Goal: Information Seeking & Learning: Find specific fact

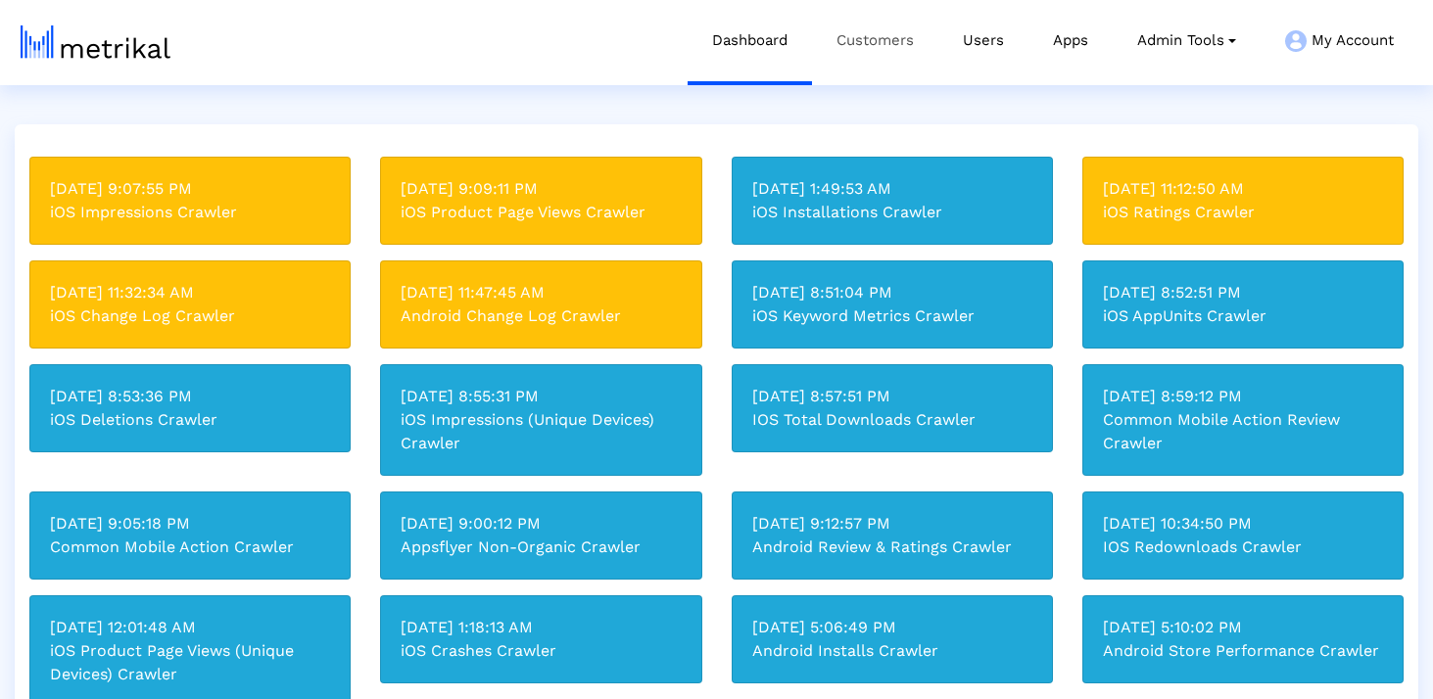
click at [876, 36] on link "Customers" at bounding box center [875, 40] width 126 height 81
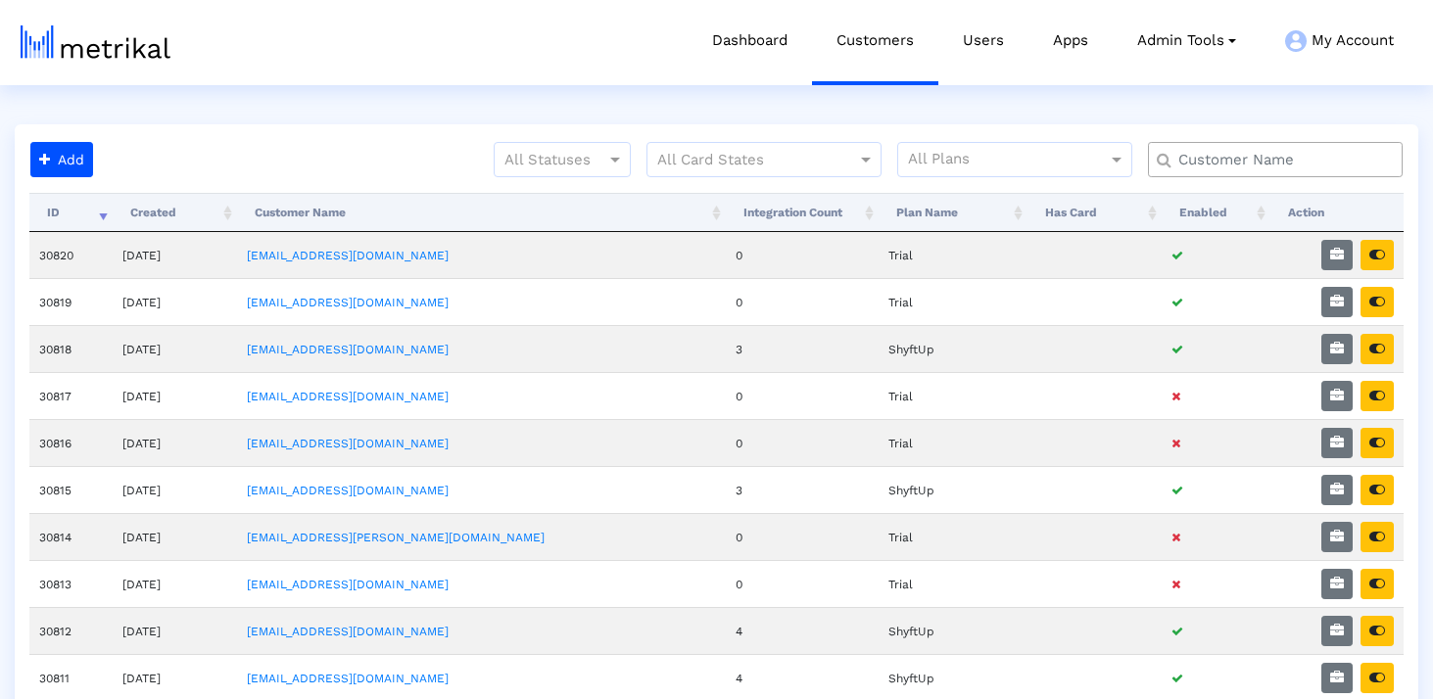
click at [1259, 165] on input "text" at bounding box center [1279, 160] width 230 height 21
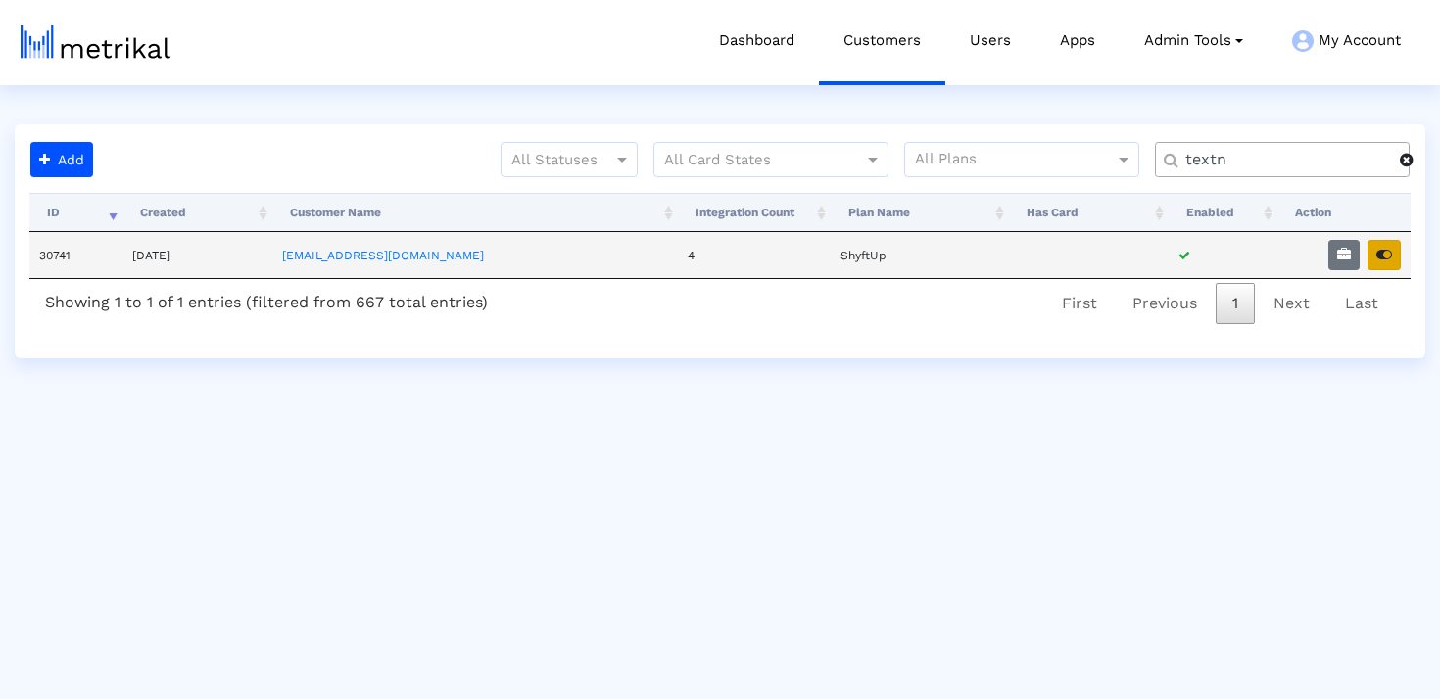
type input "textn"
click at [1381, 252] on icon "button" at bounding box center [1384, 255] width 16 height 14
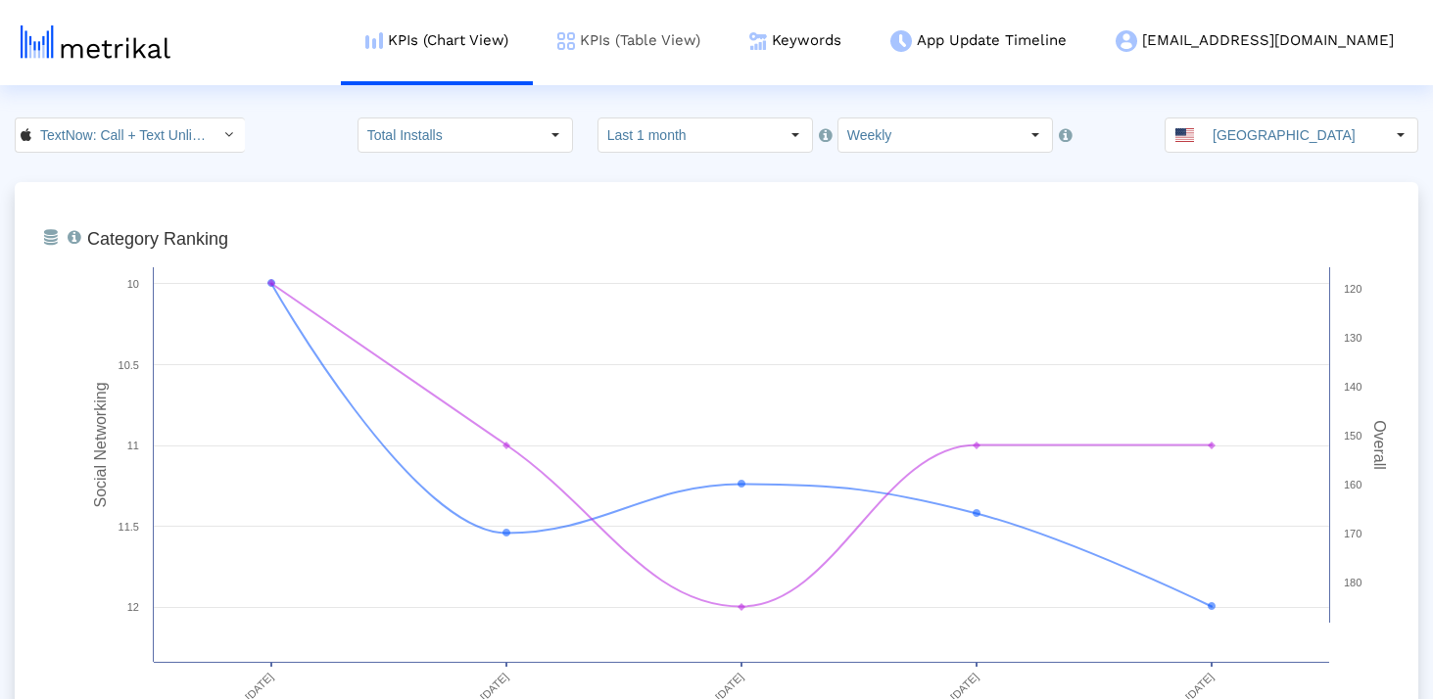
click at [725, 56] on link "KPIs (Table View)" at bounding box center [629, 40] width 192 height 81
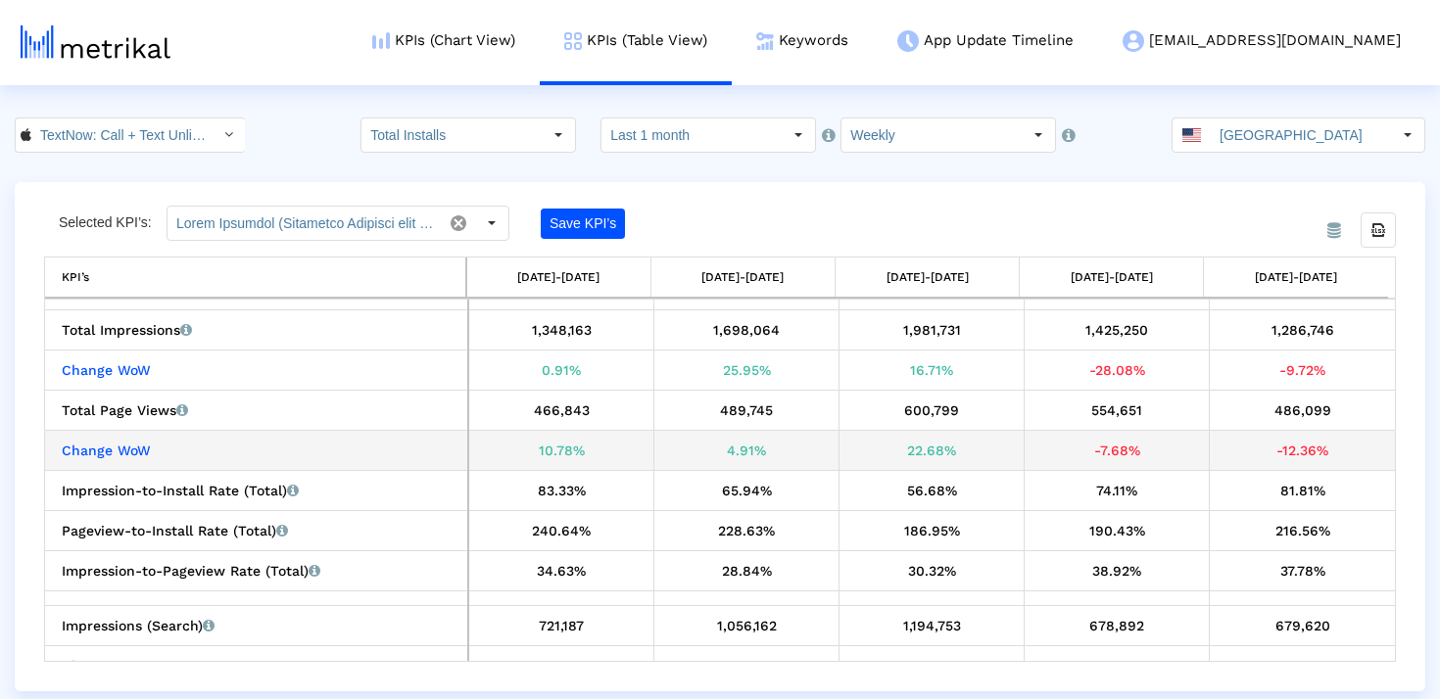
scroll to position [1597, 0]
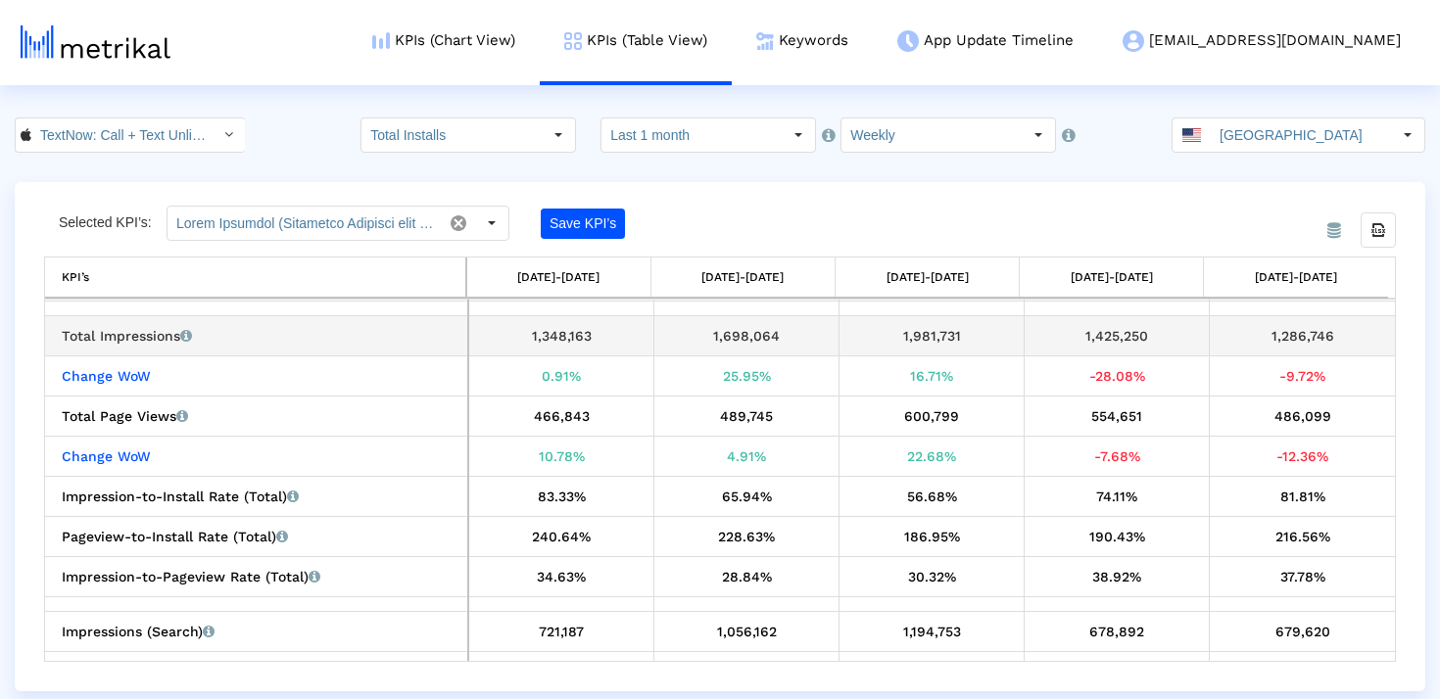
click at [1309, 337] on div "1,286,746" at bounding box center [1301, 335] width 171 height 25
copy div "1,286,746"
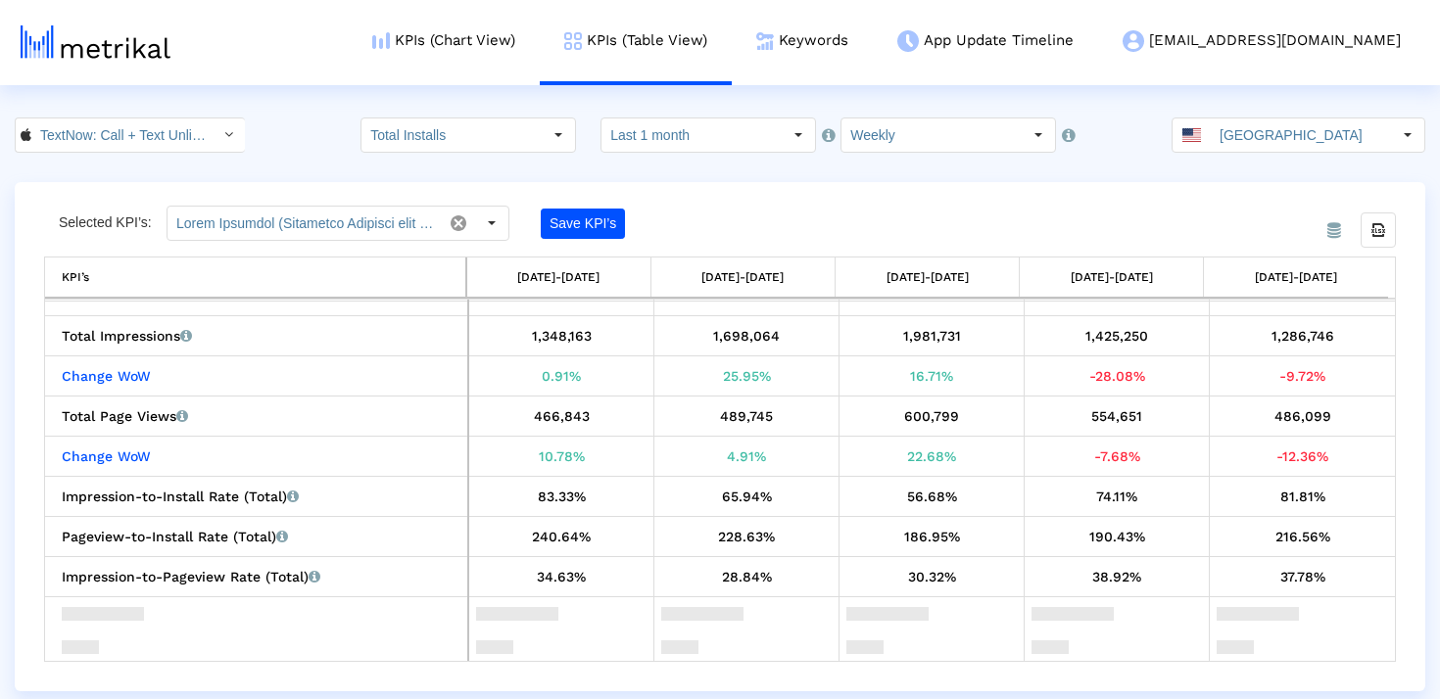
scroll to position [0, 0]
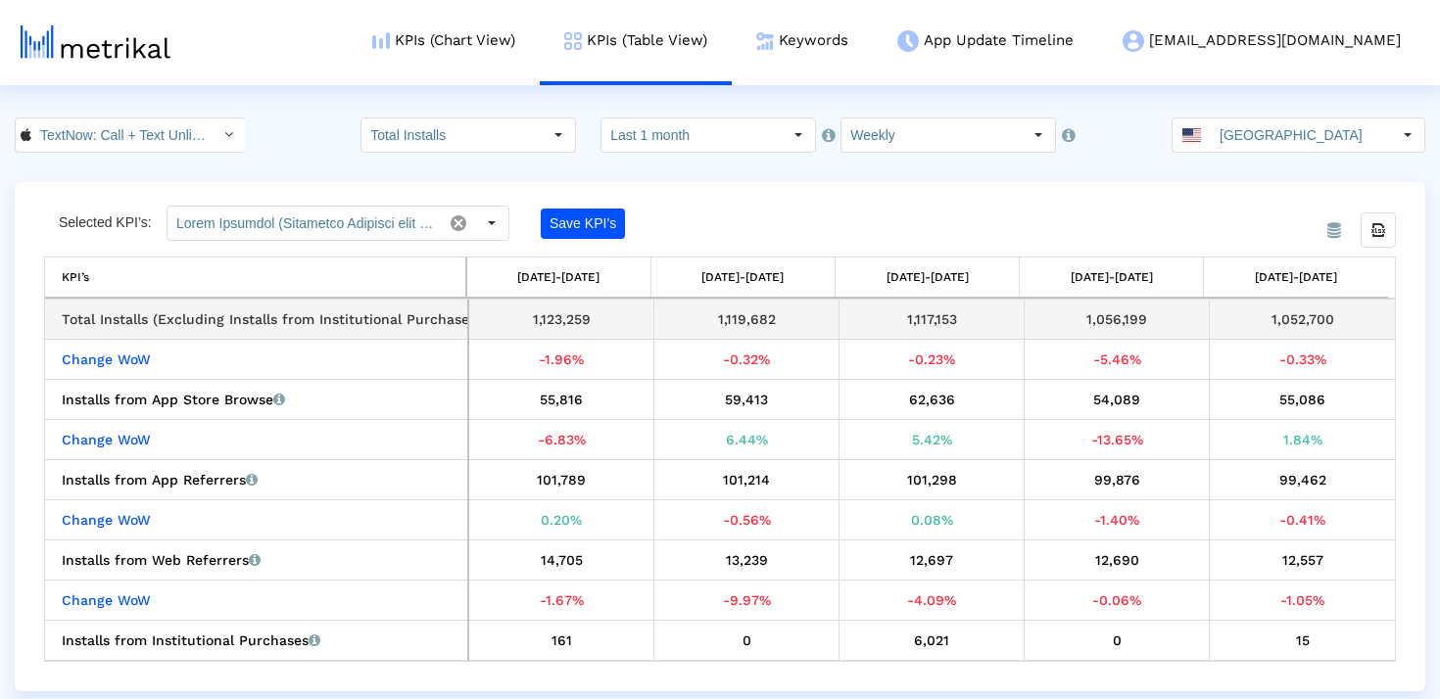
click at [1315, 314] on div "1,052,700" at bounding box center [1301, 319] width 171 height 25
copy div "1,052,700"
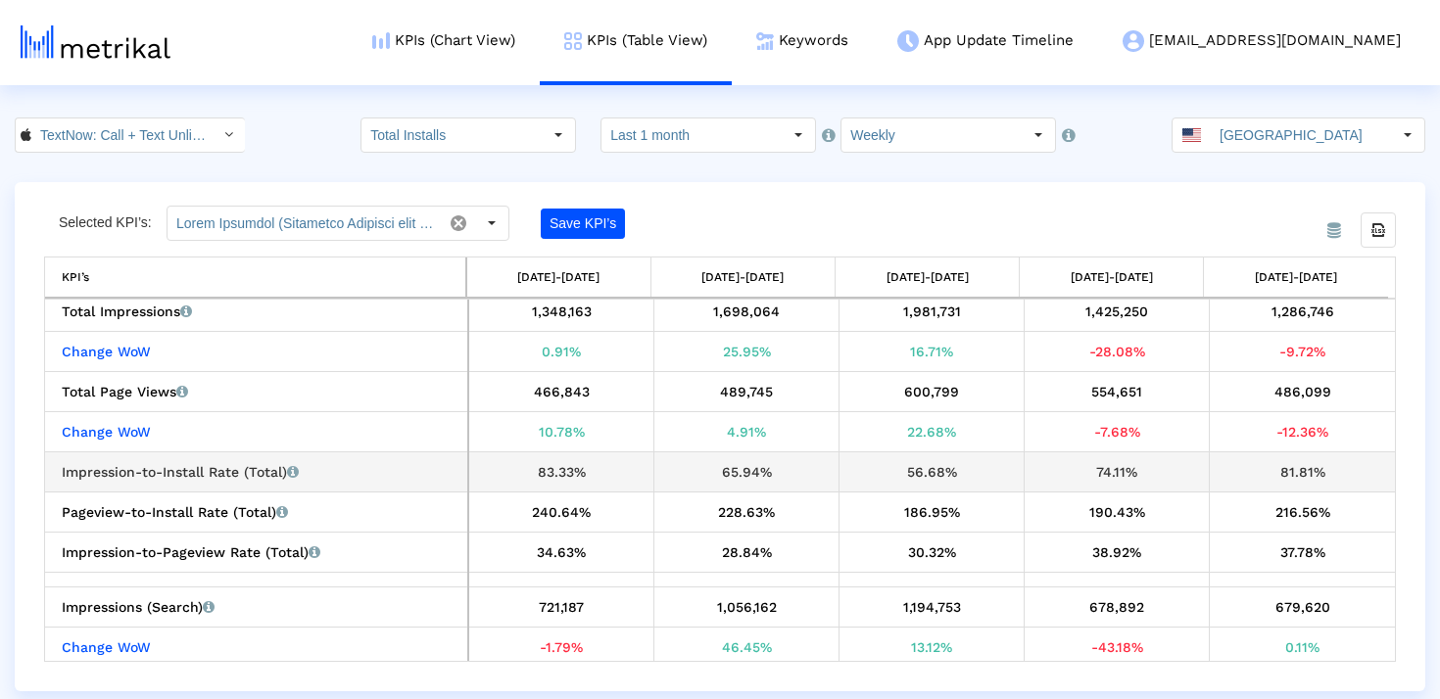
scroll to position [1641, 0]
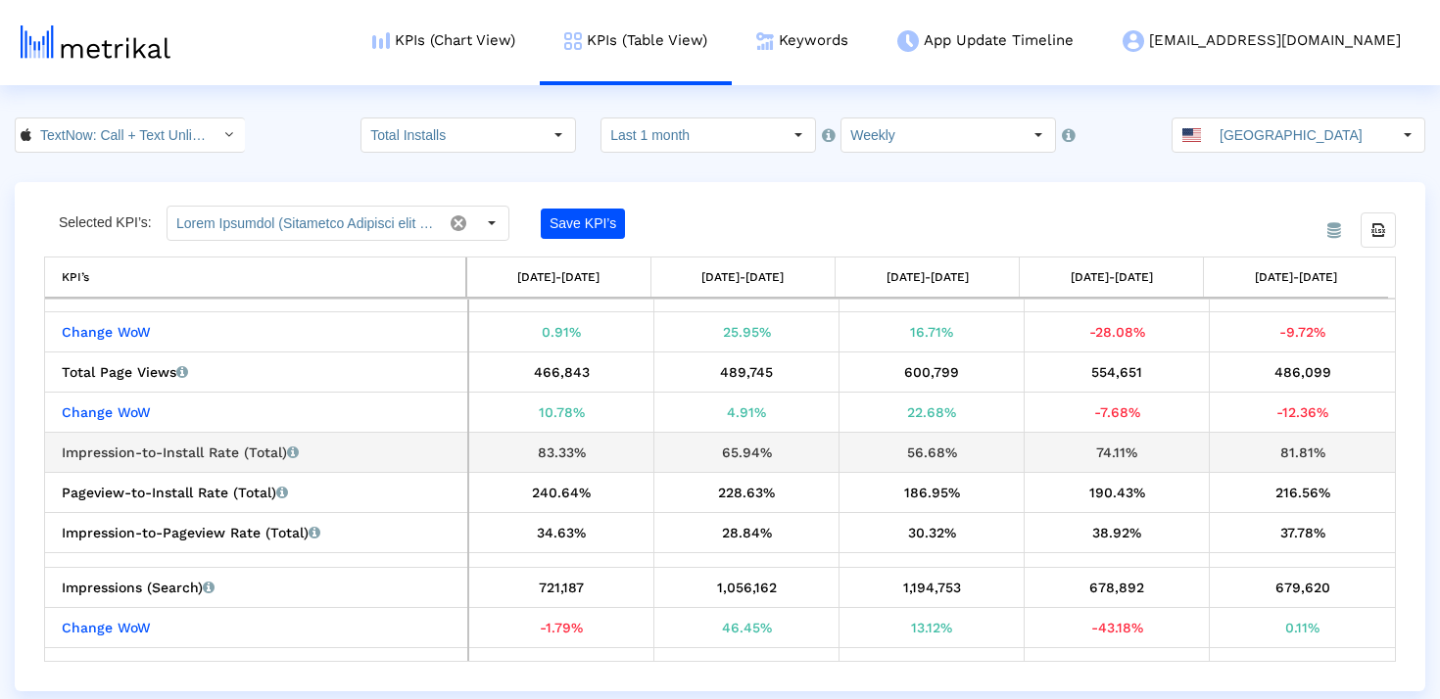
click at [1299, 450] on div "81.81%" at bounding box center [1301, 452] width 171 height 25
copy div "81.81%"
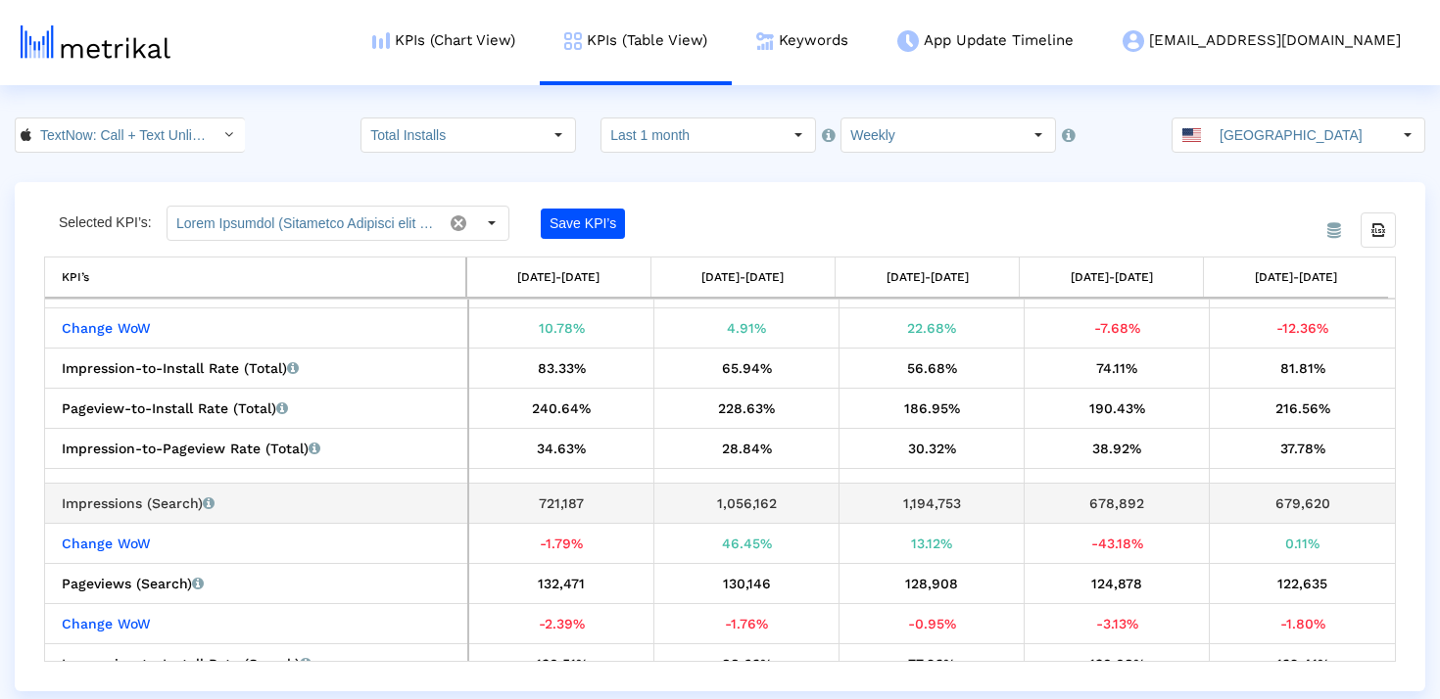
scroll to position [1727, 0]
click at [1299, 498] on div "679,620" at bounding box center [1301, 502] width 171 height 25
copy div "679,620"
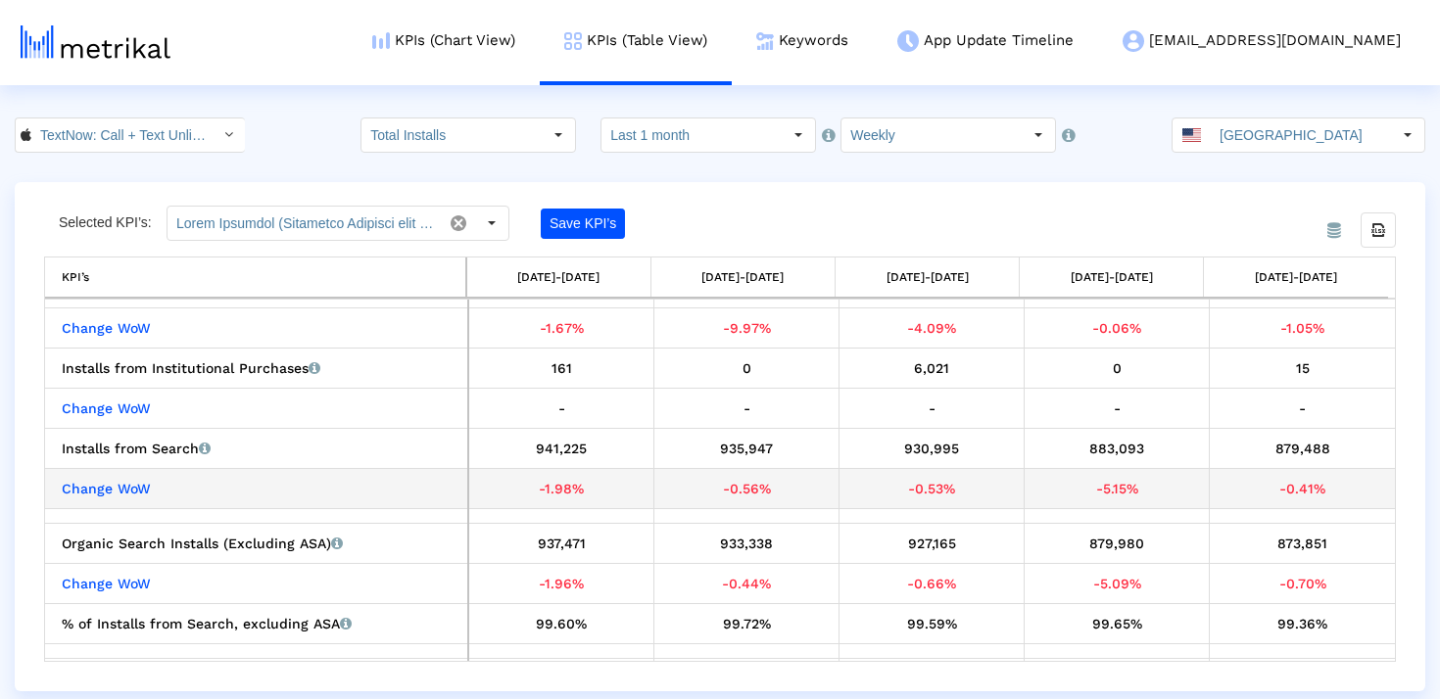
scroll to position [268, 0]
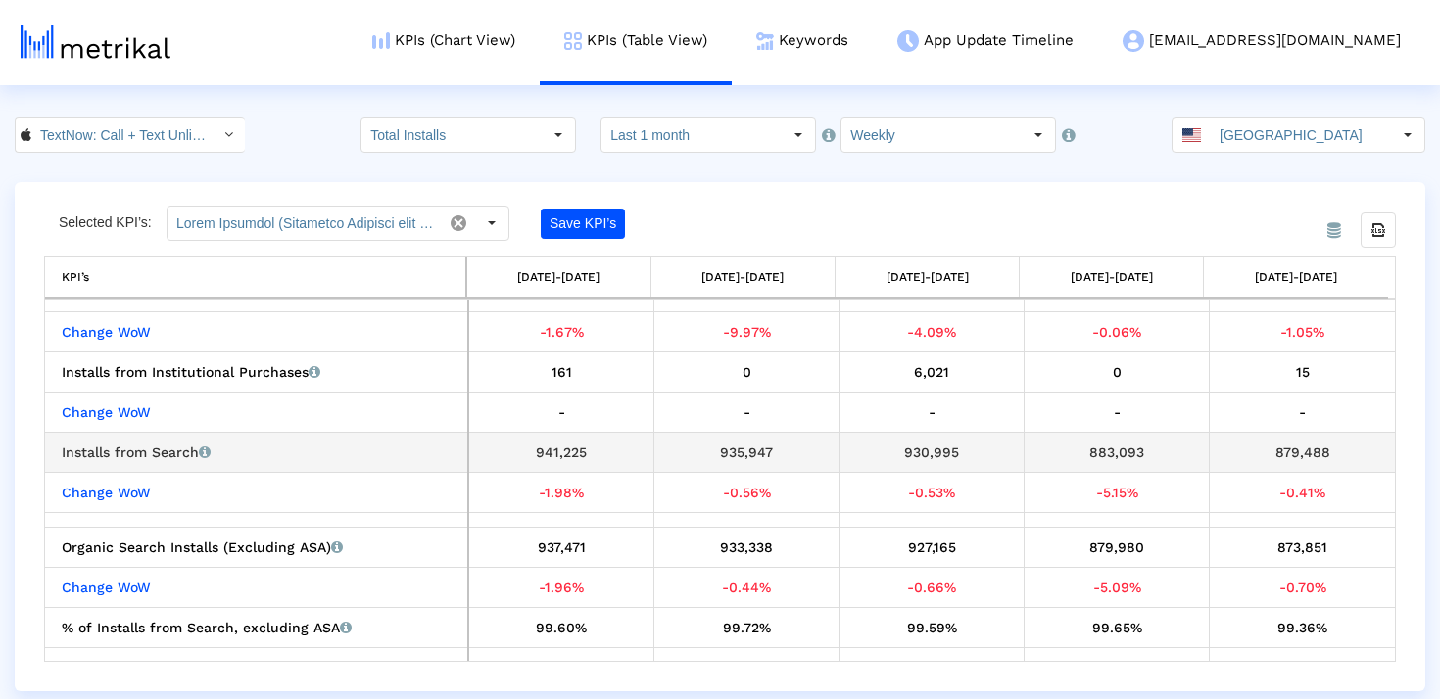
click at [1297, 453] on div "879,488" at bounding box center [1301, 452] width 171 height 25
copy div "879,488"
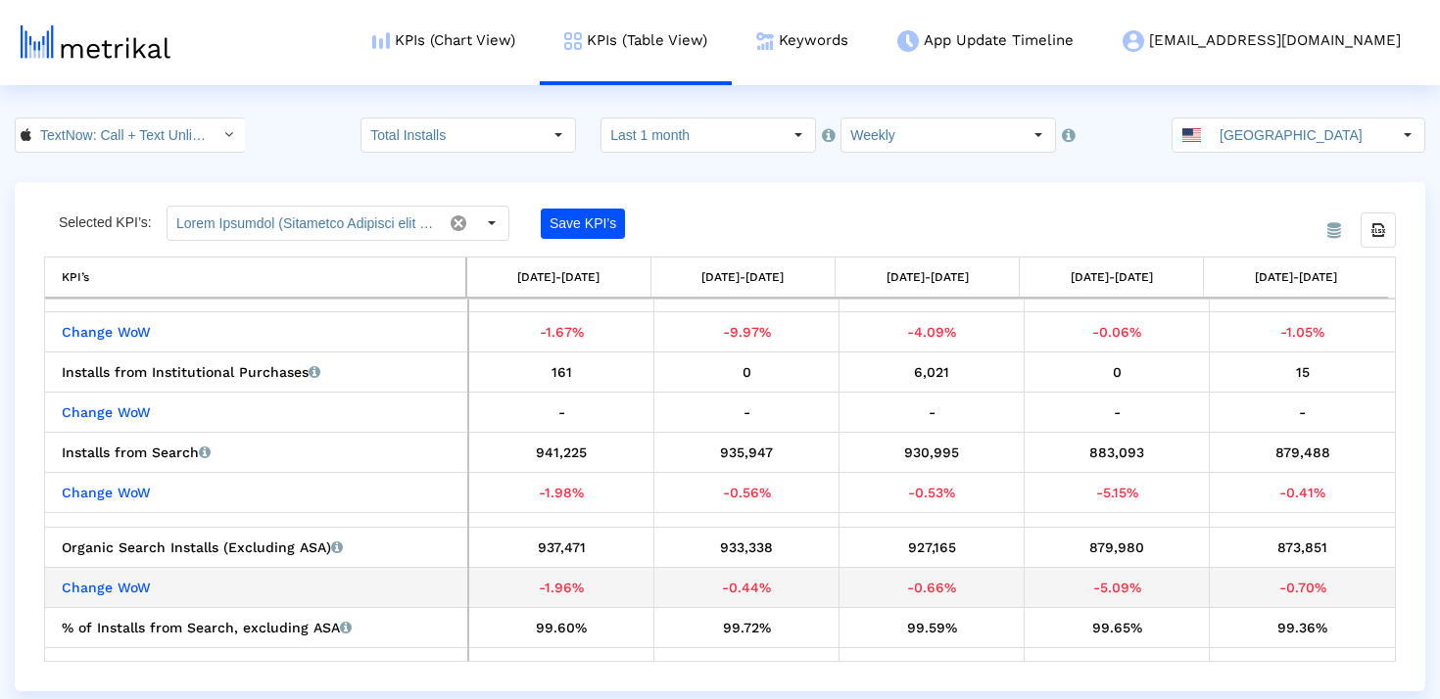
click at [1287, 547] on div "873,851" at bounding box center [1301, 547] width 171 height 25
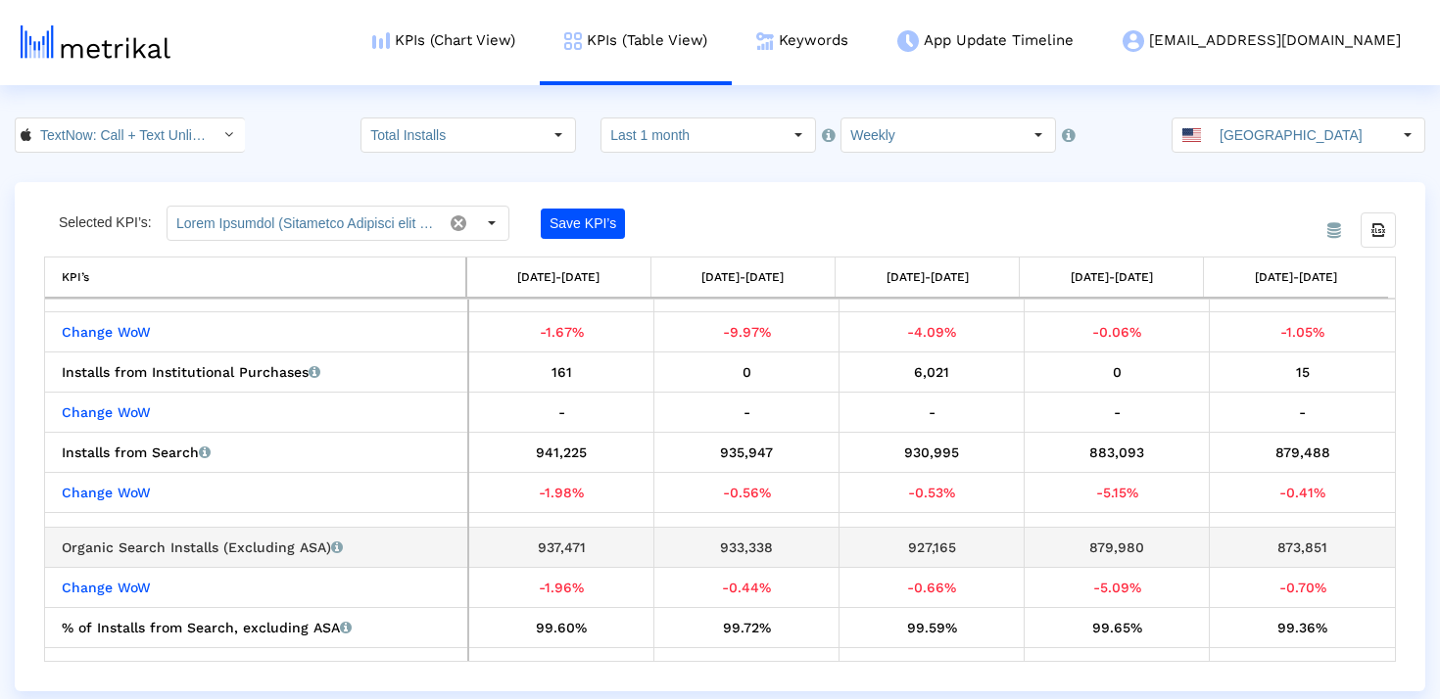
click at [1287, 547] on div "873,851" at bounding box center [1301, 547] width 171 height 25
copy div "873,851"
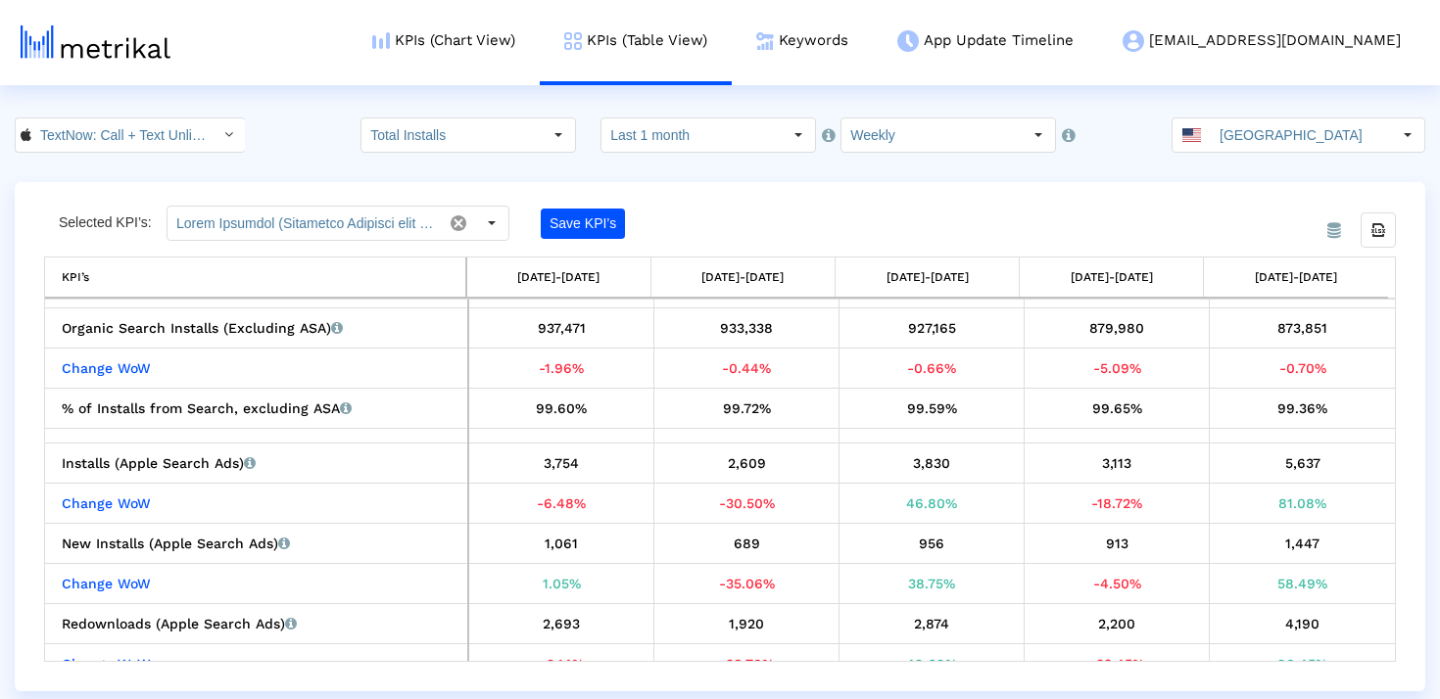
scroll to position [496, 0]
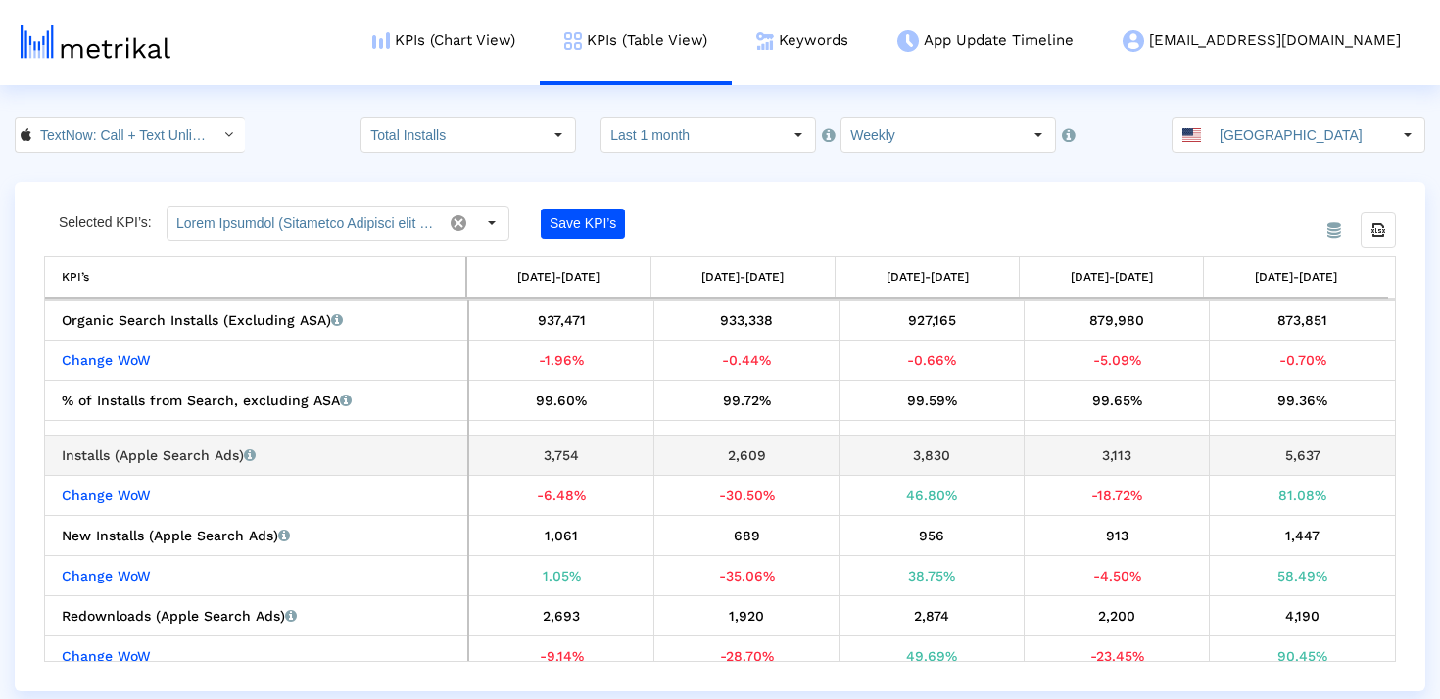
click at [1273, 453] on div "5,637" at bounding box center [1301, 455] width 171 height 25
copy div "5,637"
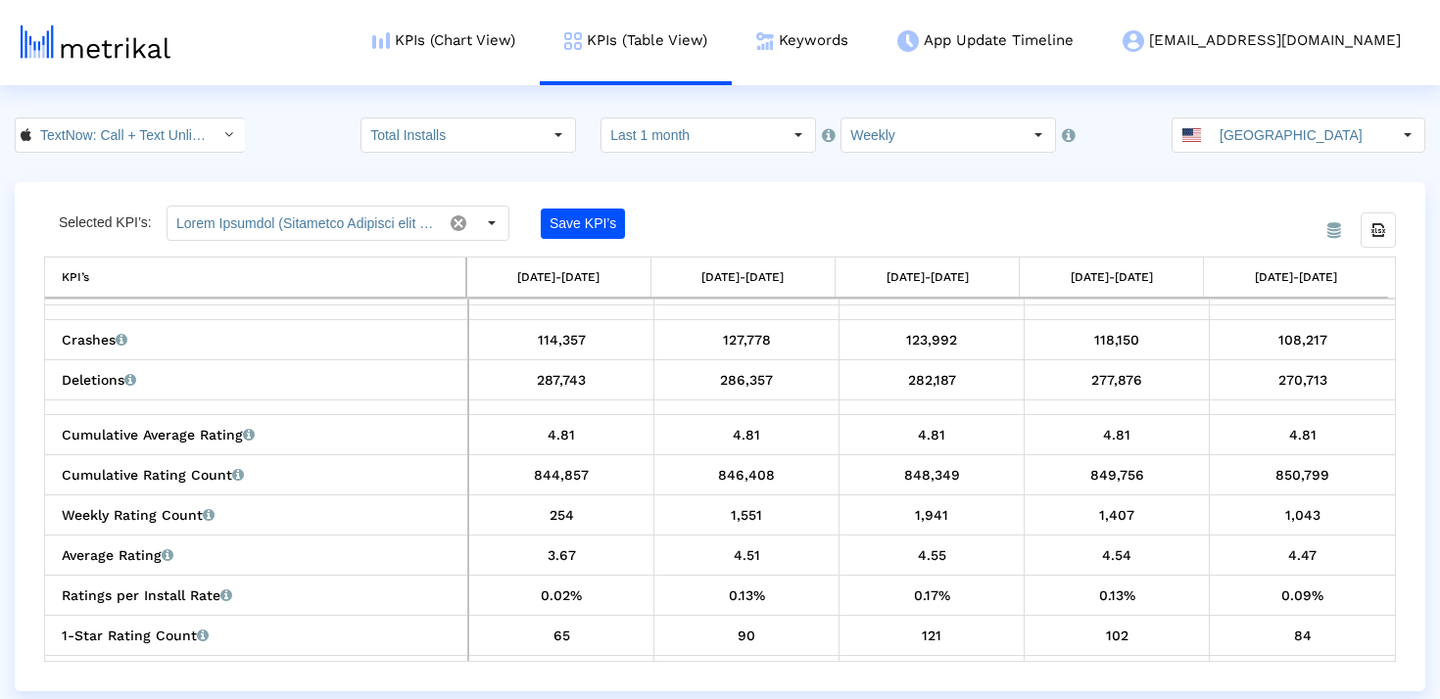
scroll to position [991, 0]
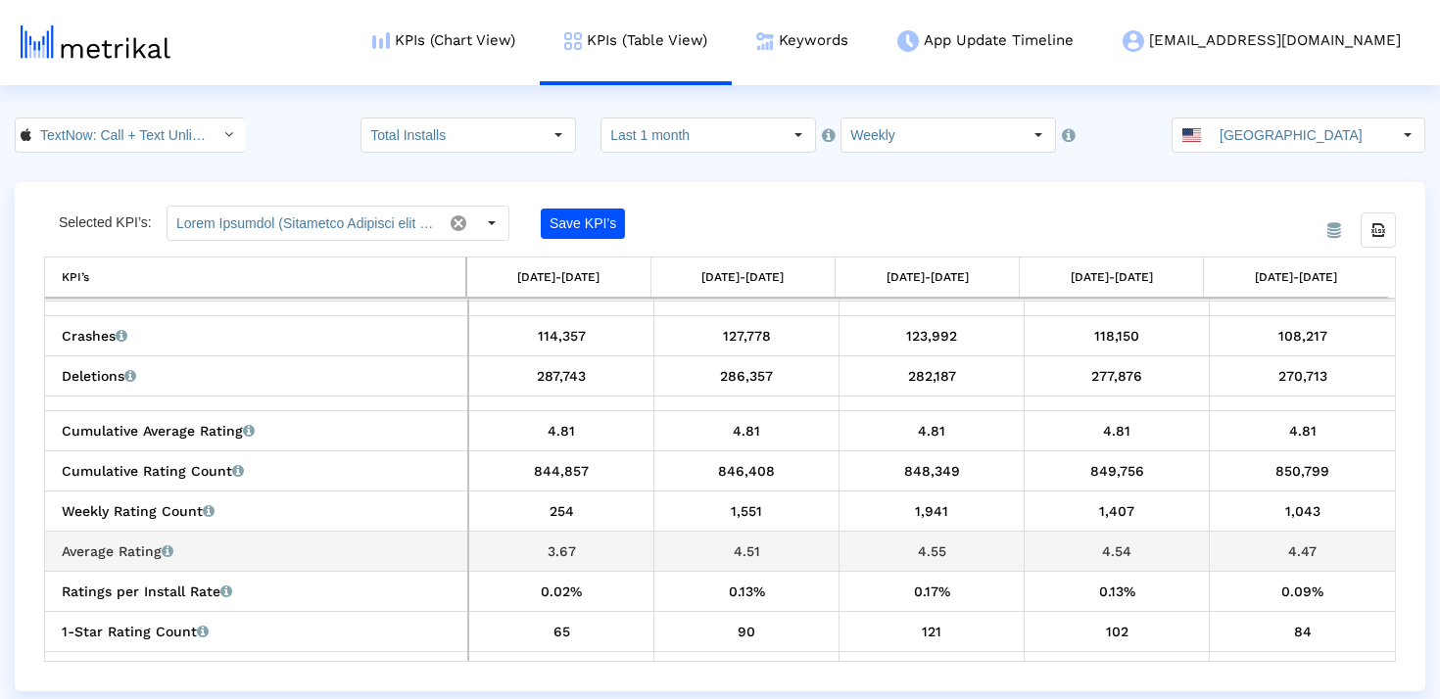
click at [1289, 550] on div "4.47" at bounding box center [1301, 551] width 171 height 25
copy div "4.47"
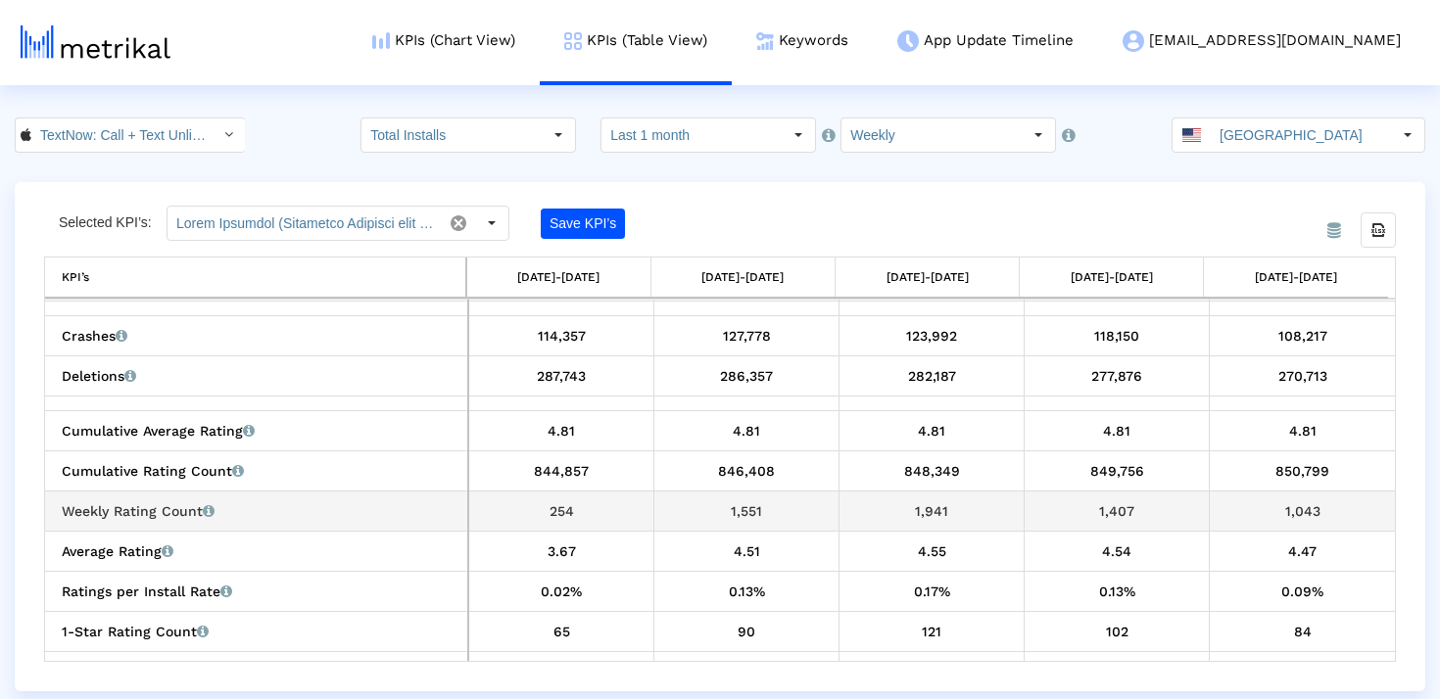
click at [1281, 506] on div "1,043" at bounding box center [1301, 510] width 171 height 25
copy div "1,043"
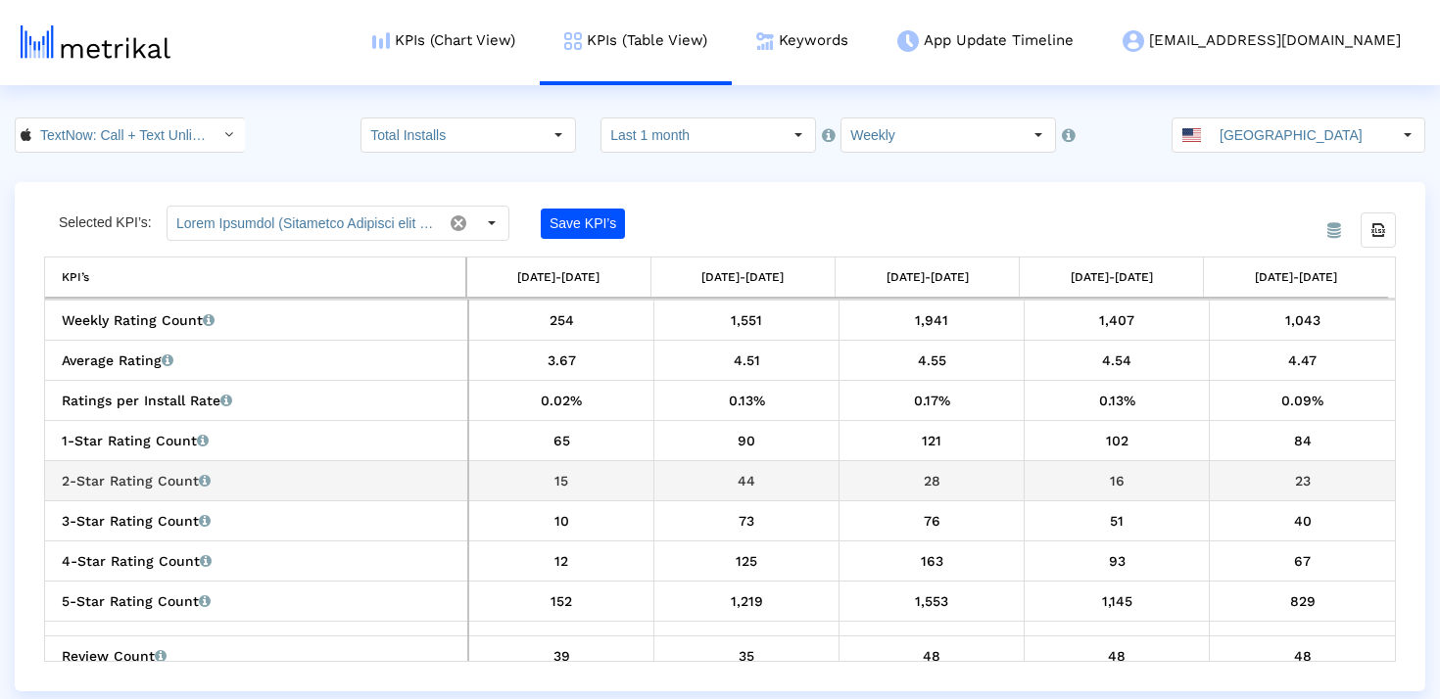
scroll to position [1182, 0]
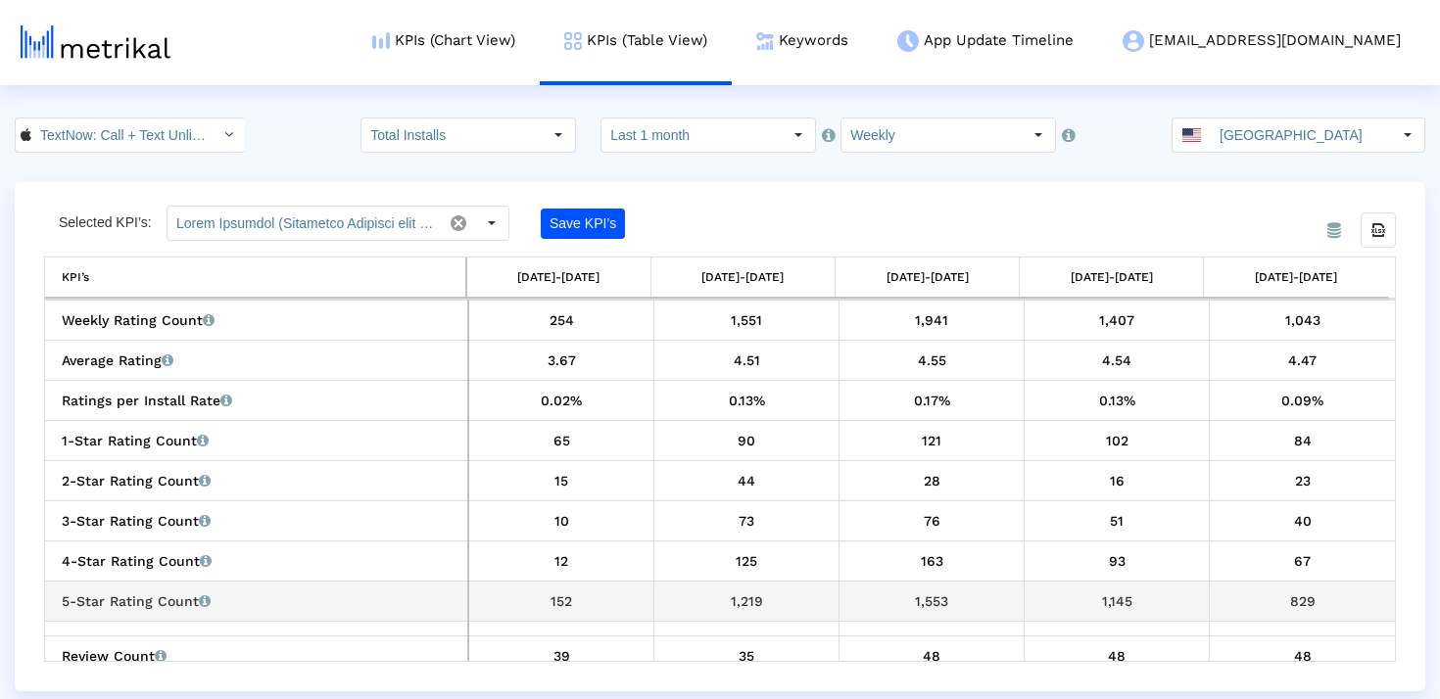
click at [1286, 603] on div "829" at bounding box center [1301, 601] width 171 height 25
copy div "829"
drag, startPoint x: 1378, startPoint y: 277, endPoint x: 1211, endPoint y: 277, distance: 166.5
click at [1210, 277] on td "08/31/25-09/06/25" at bounding box center [1296, 278] width 184 height 40
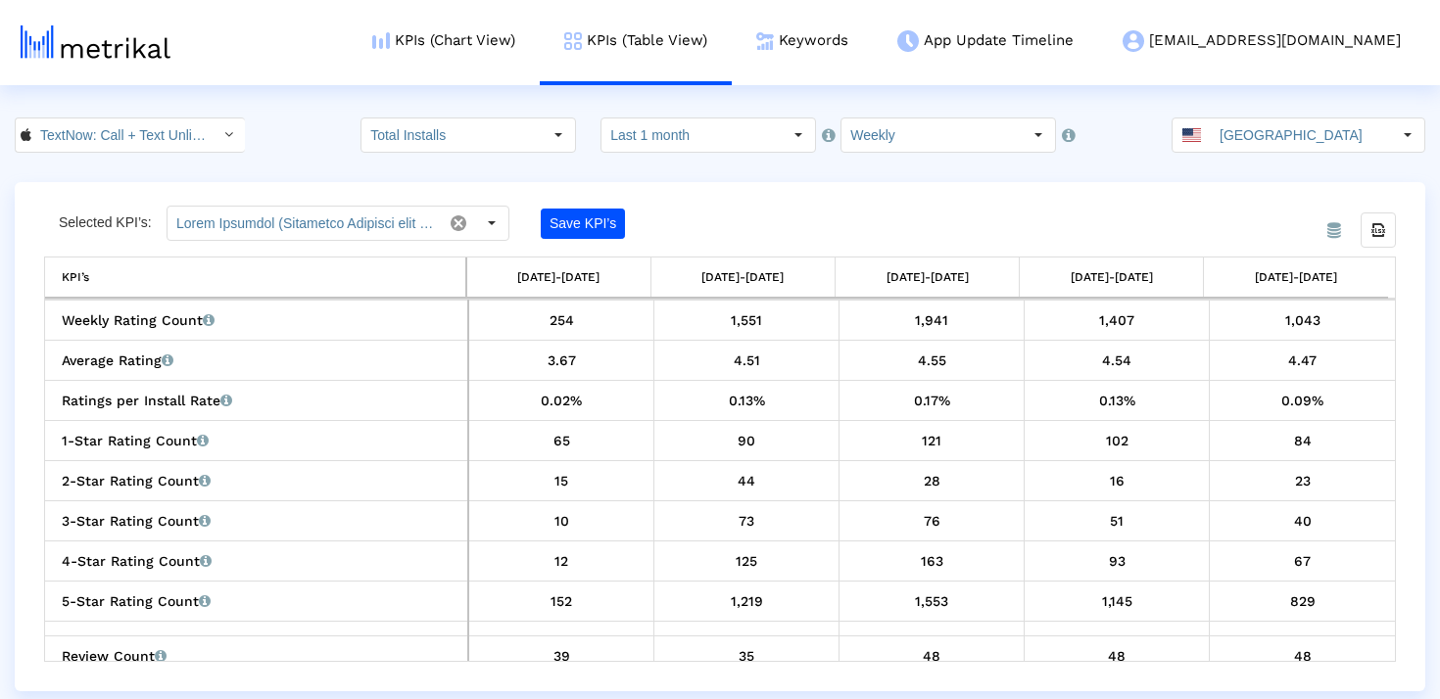
drag, startPoint x: 1216, startPoint y: 277, endPoint x: 1394, endPoint y: 275, distance: 177.3
click at [1396, 276] on div "From Database Selected KPI’s: Save KPI’s Export all data KPI’s 08/03/25-08/09/2…" at bounding box center [720, 436] width 1410 height 509
